Goal: Task Accomplishment & Management: Use online tool/utility

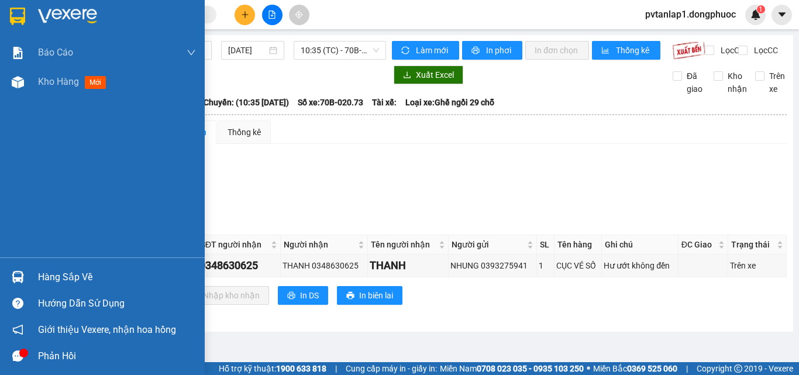
click at [25, 8] on img at bounding box center [17, 17] width 15 height 18
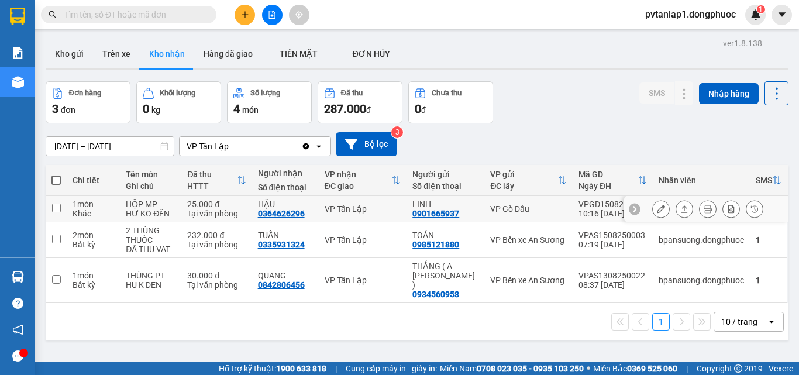
click at [381, 210] on div "VP Tân Lập" at bounding box center [362, 208] width 77 height 9
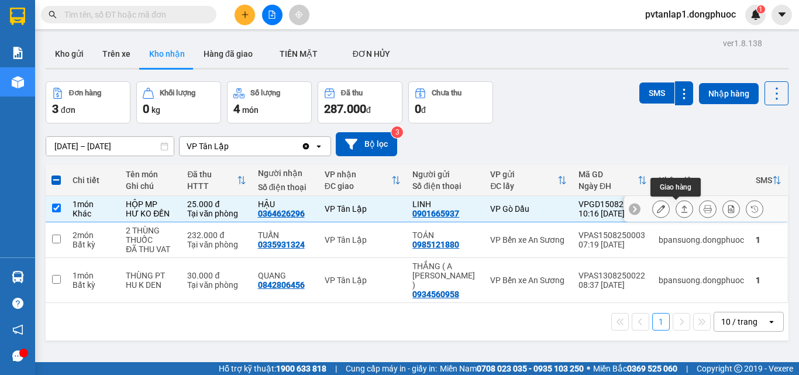
click at [680, 210] on icon at bounding box center [684, 209] width 8 height 8
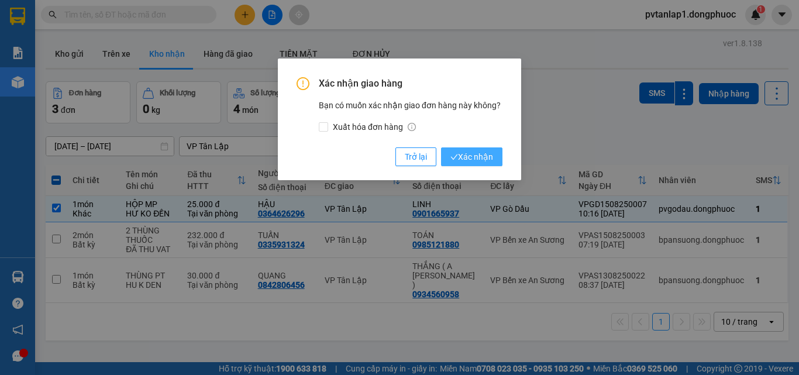
click at [492, 159] on span "Xác nhận" at bounding box center [471, 156] width 43 height 13
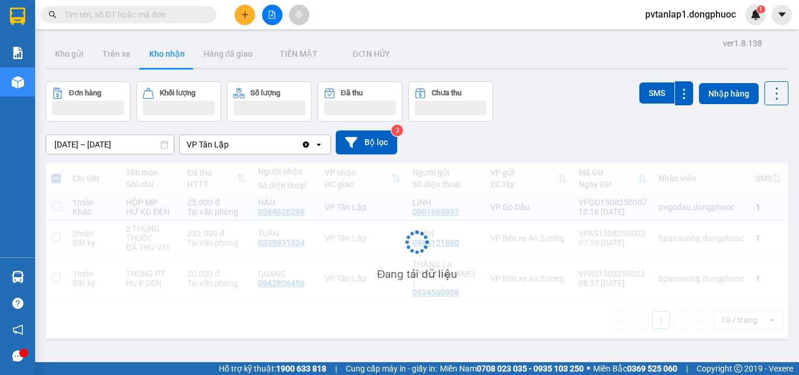
checkbox input "false"
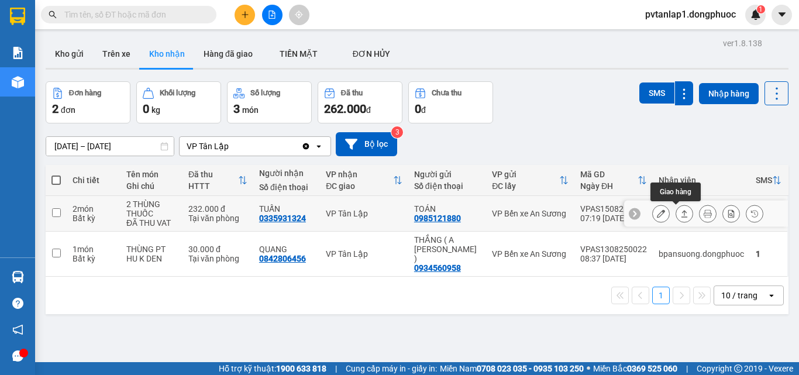
click at [680, 215] on icon at bounding box center [684, 213] width 8 height 8
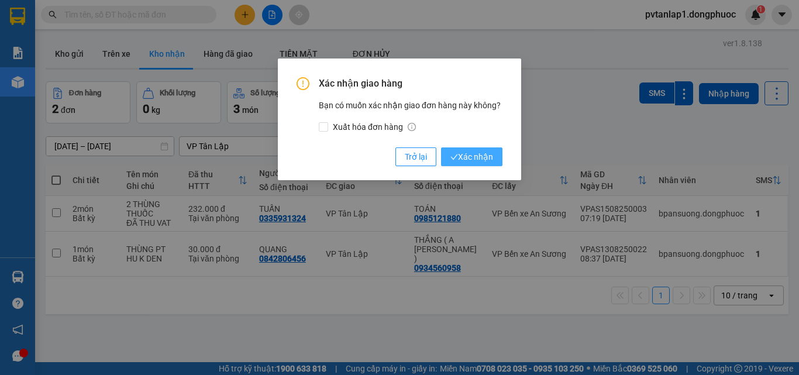
click at [460, 152] on span "Xác nhận" at bounding box center [471, 156] width 43 height 13
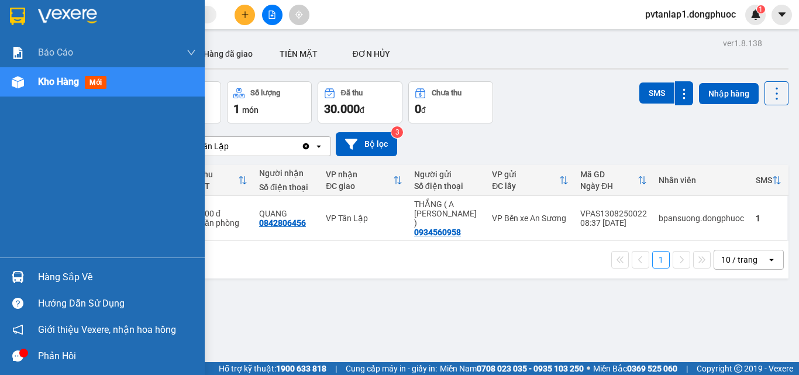
click at [25, 273] on div at bounding box center [18, 277] width 20 height 20
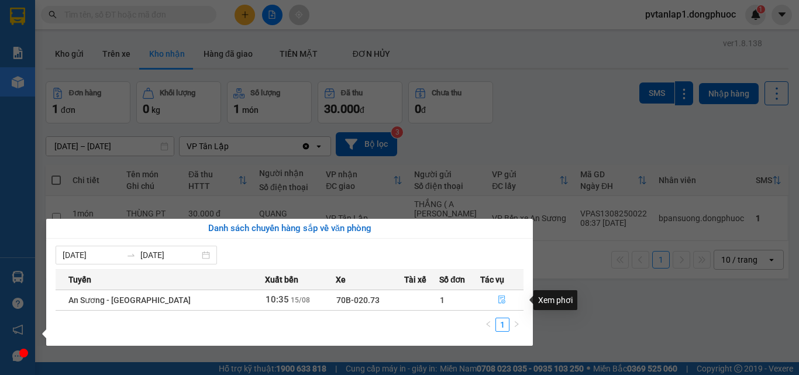
click at [497, 302] on icon "file-done" at bounding box center [501, 299] width 8 height 8
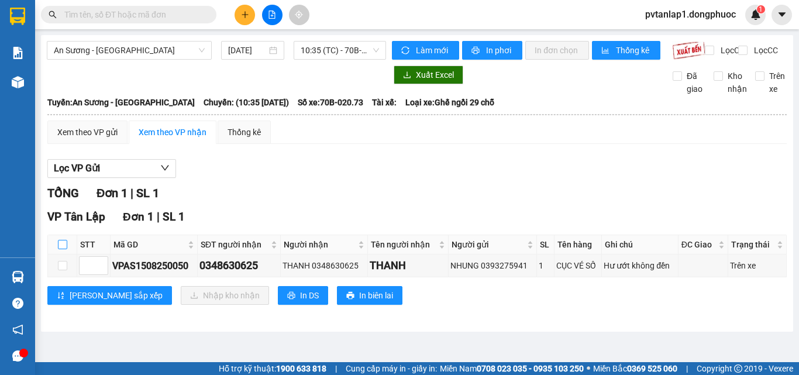
click at [65, 249] on input "checkbox" at bounding box center [62, 244] width 9 height 9
checkbox input "true"
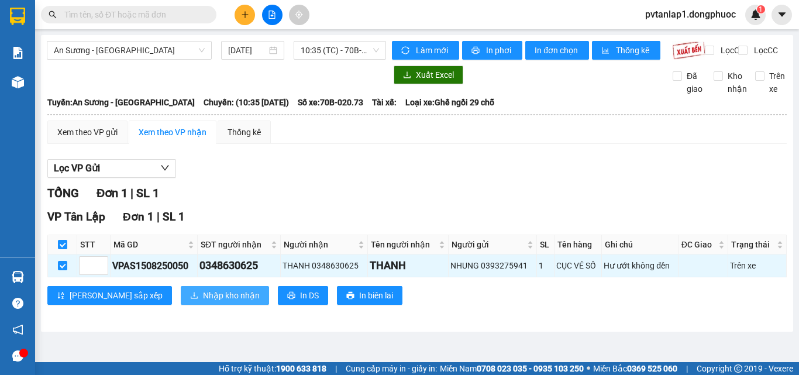
click at [203, 302] on span "Nhập kho nhận" at bounding box center [231, 295] width 57 height 13
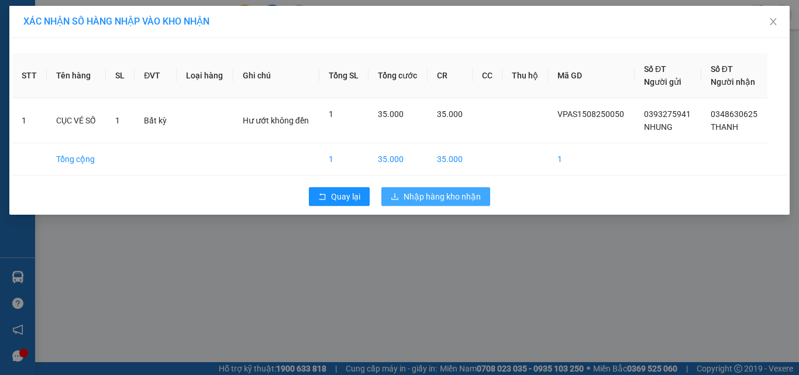
click at [443, 195] on span "Nhập hàng kho nhận" at bounding box center [441, 196] width 77 height 13
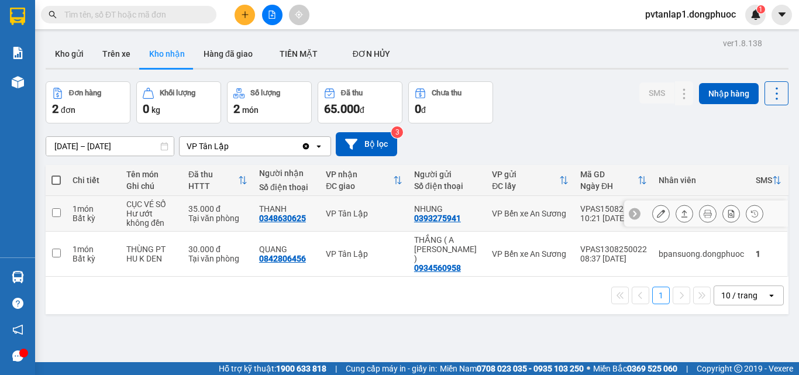
click at [385, 222] on td "VP Tân Lập" at bounding box center [364, 214] width 88 height 36
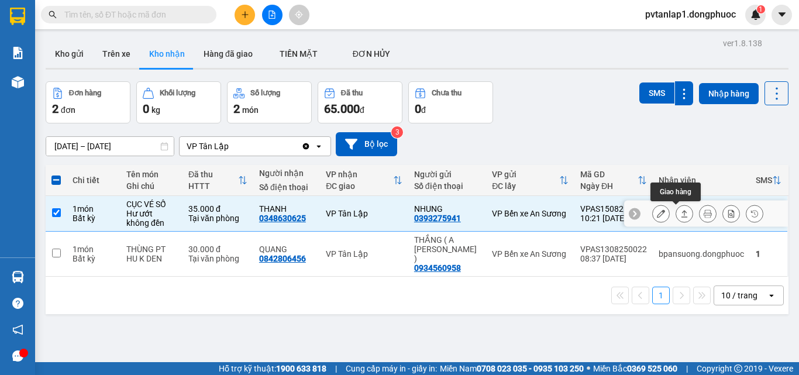
click at [676, 211] on button at bounding box center [684, 213] width 16 height 20
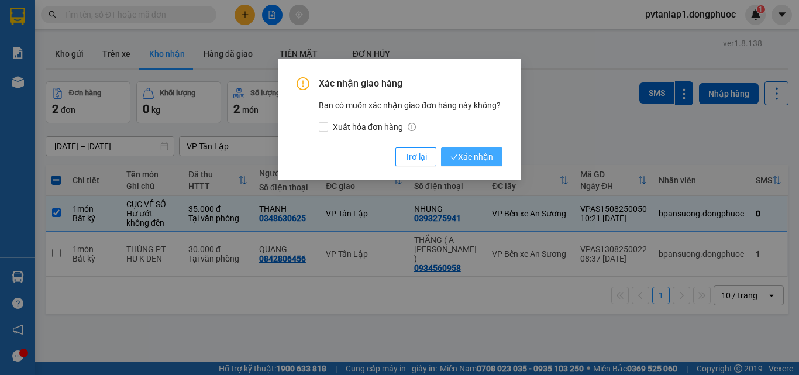
click at [488, 154] on span "Xác nhận" at bounding box center [471, 156] width 43 height 13
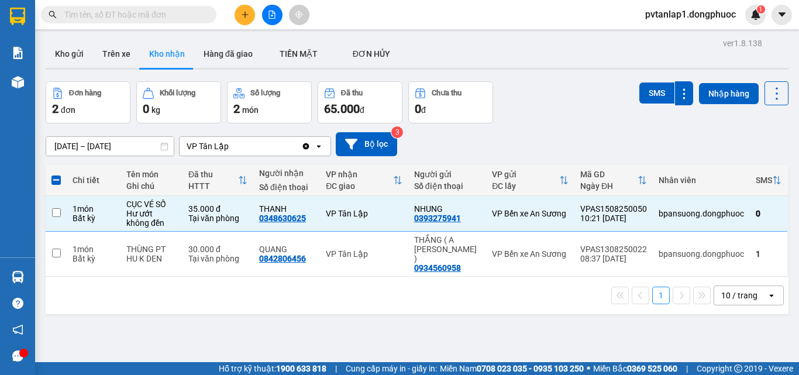
checkbox input "false"
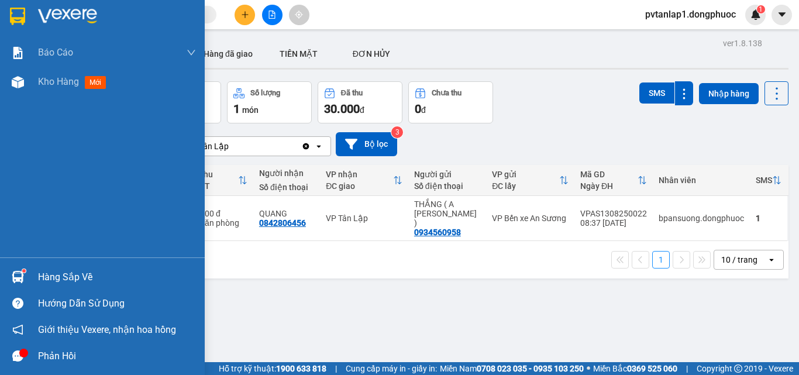
click at [28, 275] on div "Hàng sắp về" at bounding box center [102, 277] width 205 height 26
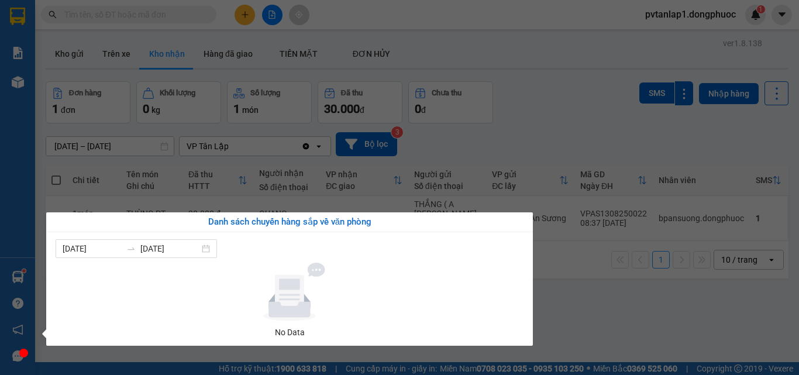
click at [542, 130] on section "Kết quả tìm kiếm ( 0 ) Bộ lọc Ngày tạo đơn gần nhất No Data pvtanlap1.dongphuoc…" at bounding box center [399, 187] width 799 height 375
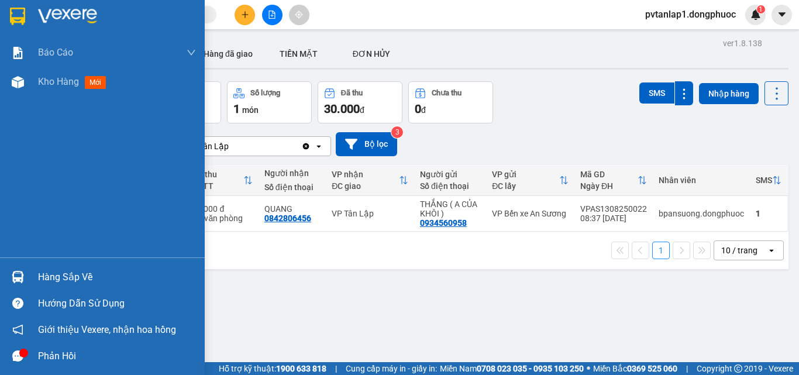
click at [20, 278] on img at bounding box center [18, 277] width 12 height 12
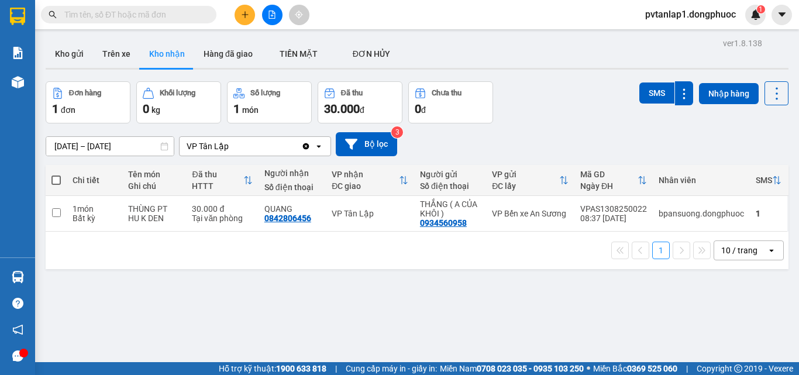
click at [466, 139] on section "Kết quả tìm kiếm ( 0 ) Bộ lọc Ngày tạo đơn gần nhất No Data pvtanlap1.dongphuoc…" at bounding box center [399, 187] width 799 height 375
click at [79, 49] on button "Kho gửi" at bounding box center [69, 54] width 47 height 28
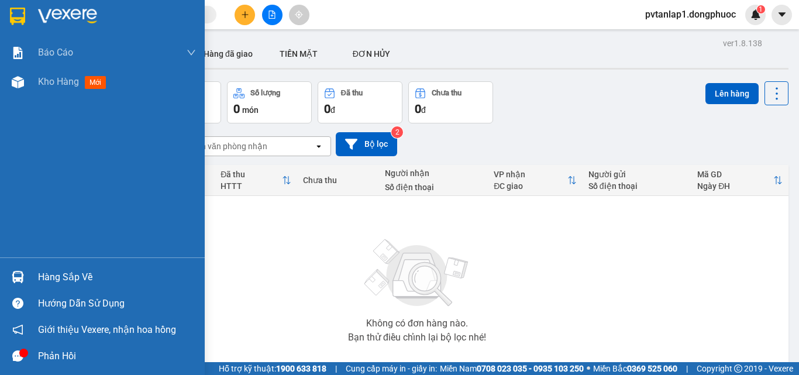
click at [27, 269] on div at bounding box center [18, 277] width 20 height 20
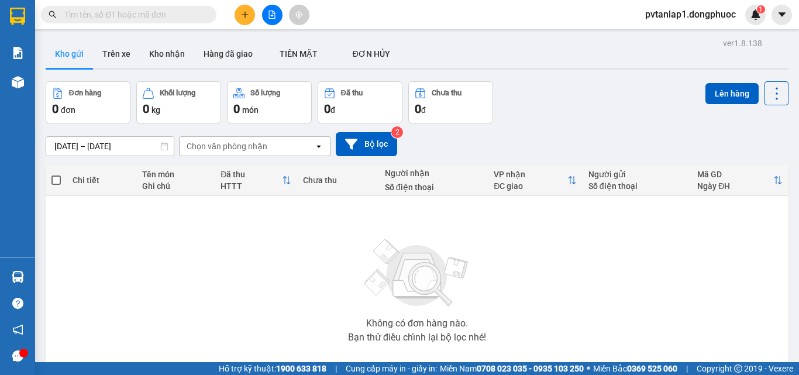
click at [552, 147] on section "Kết quả tìm kiếm ( 0 ) Bộ lọc Ngày tạo đơn gần nhất No Data pvtanlap1.dongphuoc…" at bounding box center [399, 187] width 799 height 375
